Goal: Task Accomplishment & Management: Use online tool/utility

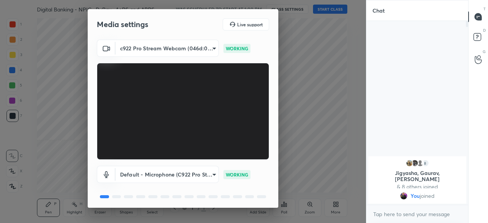
scroll to position [27, 0]
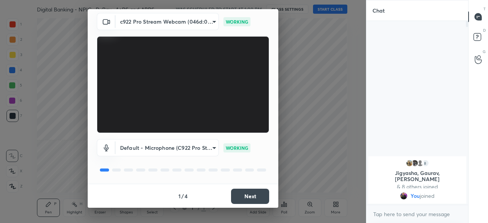
click at [246, 195] on button "Next" at bounding box center [250, 196] width 38 height 15
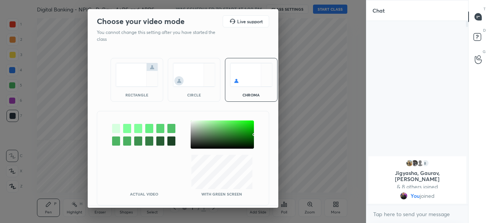
click at [129, 76] on img at bounding box center [137, 75] width 43 height 24
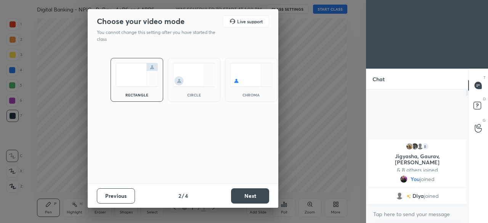
click at [241, 193] on button "Next" at bounding box center [250, 195] width 38 height 15
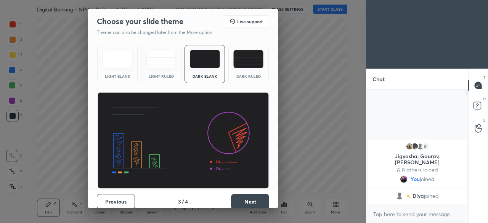
click at [244, 198] on button "Next" at bounding box center [250, 201] width 38 height 15
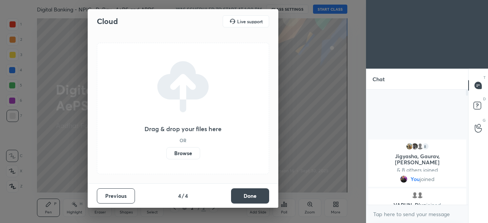
click at [188, 151] on label "Browse" at bounding box center [183, 153] width 34 height 12
click at [166, 151] on input "Browse" at bounding box center [166, 153] width 0 height 12
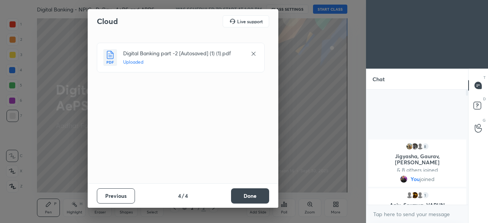
click at [258, 192] on button "Done" at bounding box center [250, 195] width 38 height 15
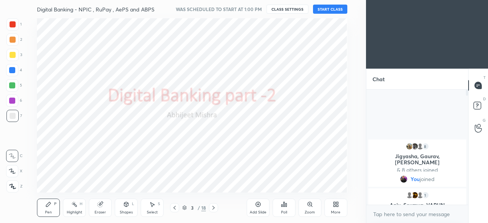
click at [328, 9] on button "START CLASS" at bounding box center [330, 9] width 34 height 9
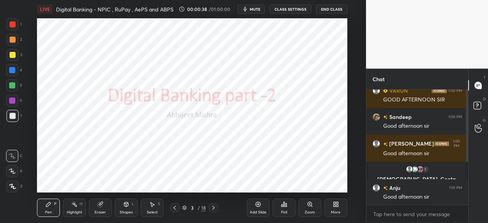
drag, startPoint x: 467, startPoint y: 147, endPoint x: 473, endPoint y: 196, distance: 49.1
click at [472, 196] on div "Chat 8 Jigyasha, [PERSON_NAME], [PERSON_NAME] & 8 others joined You joined 3 [P…" at bounding box center [427, 146] width 122 height 154
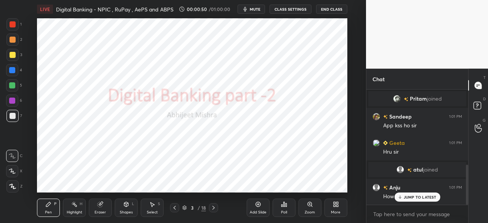
scroll to position [217, 0]
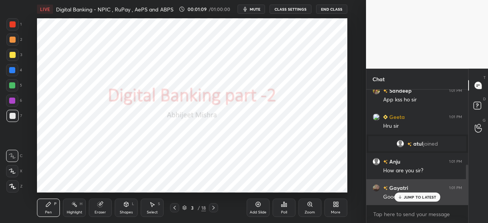
click at [421, 199] on div "JUMP TO LATEST" at bounding box center [417, 197] width 46 height 9
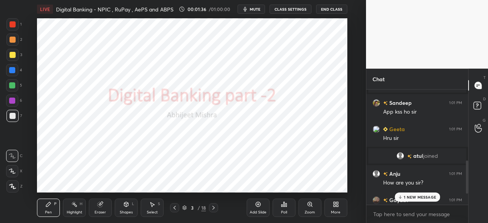
scroll to position [292, 0]
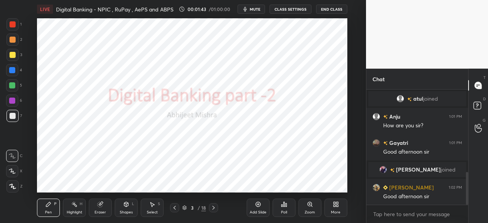
click at [213, 209] on icon at bounding box center [213, 208] width 2 height 4
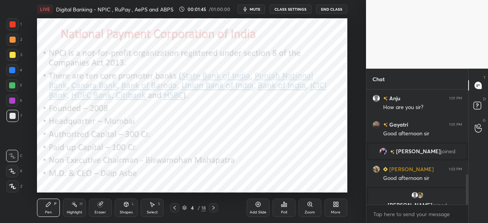
scroll to position [320, 0]
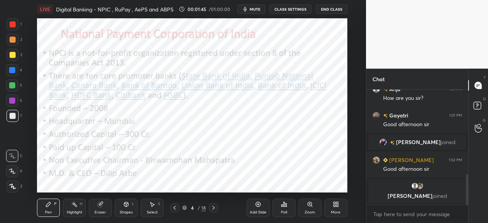
click at [13, 24] on div at bounding box center [13, 24] width 6 height 6
click at [11, 186] on icon at bounding box center [13, 186] width 6 height 5
click at [13, 71] on div at bounding box center [12, 70] width 6 height 6
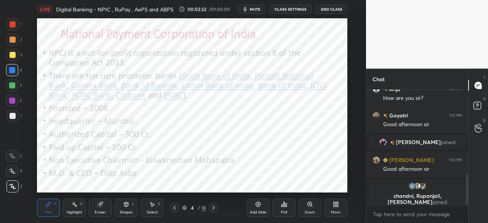
click at [256, 206] on icon at bounding box center [258, 204] width 5 height 5
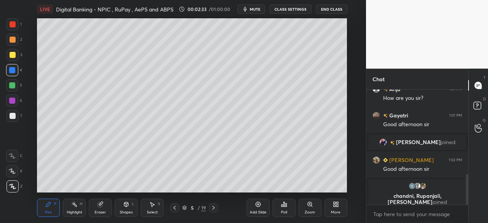
click at [14, 55] on div at bounding box center [13, 55] width 6 height 6
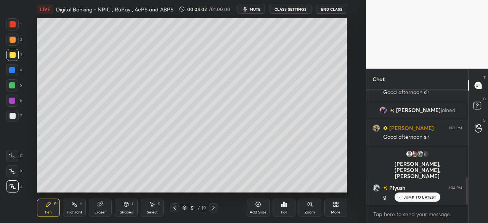
scroll to position [370, 0]
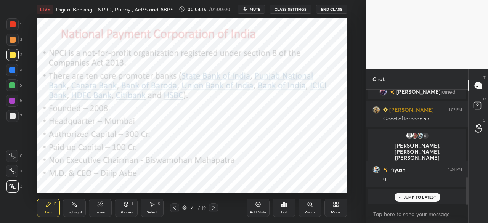
click at [14, 26] on div at bounding box center [13, 24] width 6 height 6
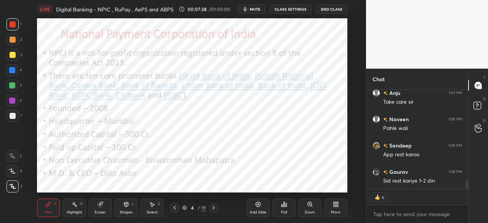
scroll to position [1028, 0]
click at [330, 11] on button "End Class" at bounding box center [331, 9] width 31 height 9
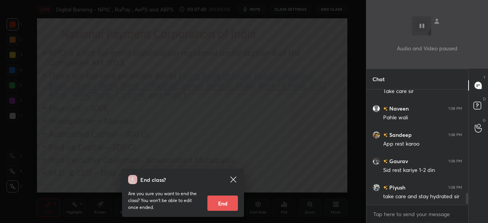
scroll to position [3, 2]
click at [228, 205] on button "End" at bounding box center [223, 203] width 31 height 15
type textarea "x"
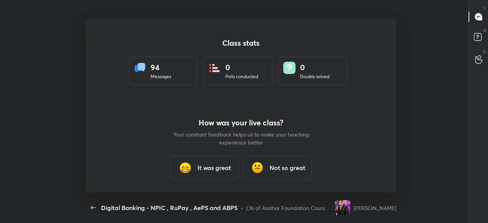
scroll to position [0, 0]
